Goal: Information Seeking & Learning: Learn about a topic

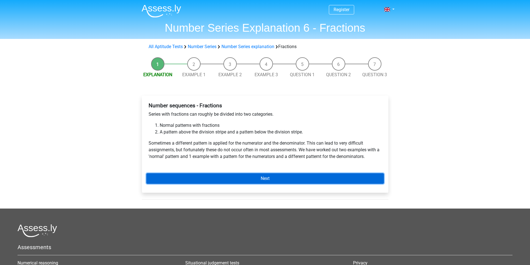
click at [274, 177] on link "Next" at bounding box center [265, 178] width 238 height 11
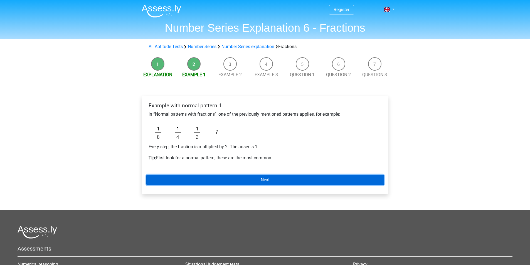
click at [213, 180] on link "Next" at bounding box center [265, 180] width 238 height 11
click at [252, 185] on link "Next" at bounding box center [265, 180] width 238 height 11
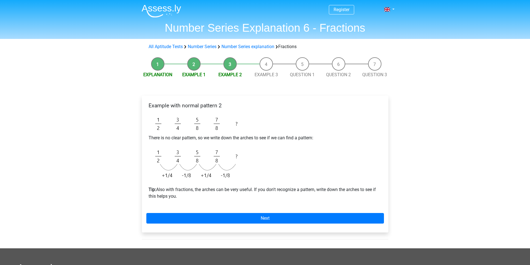
click at [198, 66] on li "Example 1" at bounding box center [194, 67] width 36 height 21
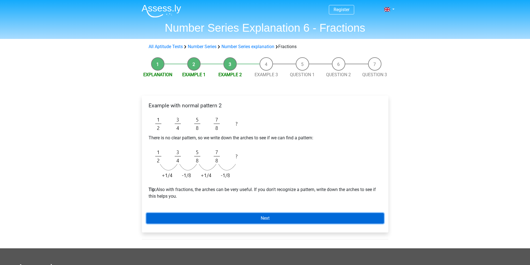
click at [249, 219] on link "Next" at bounding box center [265, 218] width 238 height 11
click at [238, 222] on link "Next" at bounding box center [265, 218] width 238 height 11
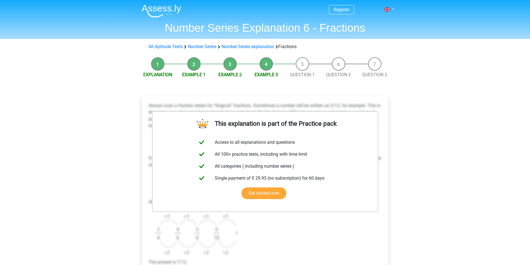
click at [417, 158] on div "Register Nederlands English" at bounding box center [265, 239] width 530 height 479
